Goal: Navigation & Orientation: Find specific page/section

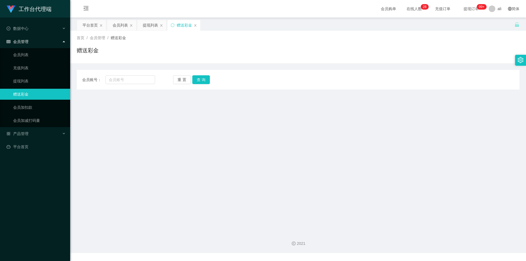
click at [49, 10] on h1 "工作台代理端" at bounding box center [35, 9] width 33 height 18
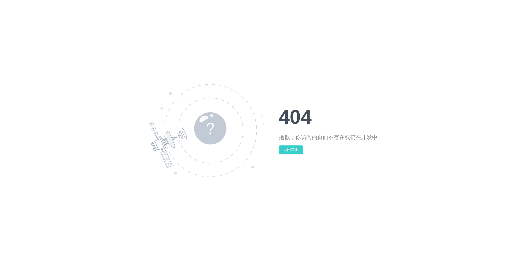
click at [292, 151] on button "返回首页" at bounding box center [291, 149] width 24 height 9
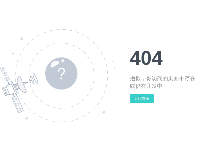
click at [138, 96] on button "返回首页" at bounding box center [142, 98] width 24 height 9
click at [140, 99] on button "返回首页" at bounding box center [142, 98] width 24 height 9
click at [140, 104] on div "404 抱歉，你访问的页面不存在或仍在开发中 返回首页" at bounding box center [100, 75] width 200 height 151
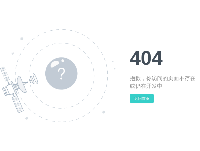
click at [140, 99] on button "返回首页" at bounding box center [142, 98] width 24 height 9
